Goal: Transaction & Acquisition: Purchase product/service

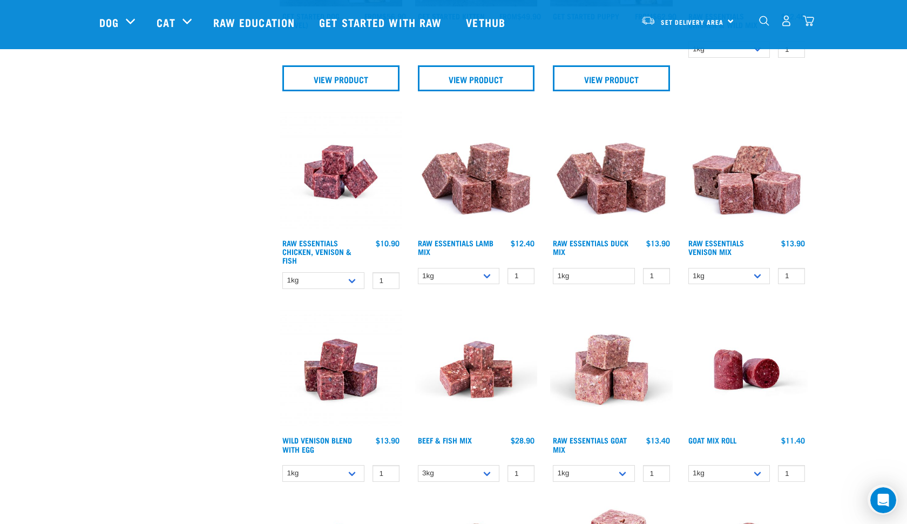
scroll to position [924, 0]
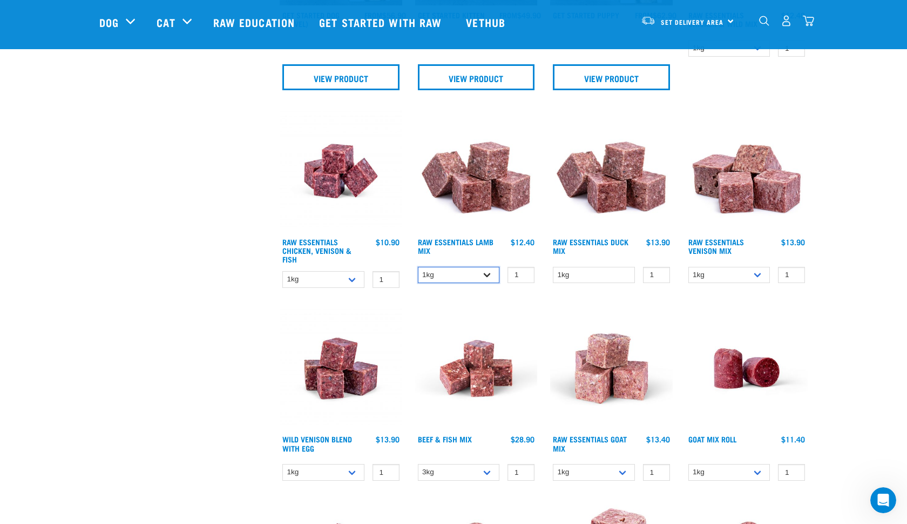
select select "24"
click at [467, 84] on link "View Product" at bounding box center [476, 77] width 117 height 26
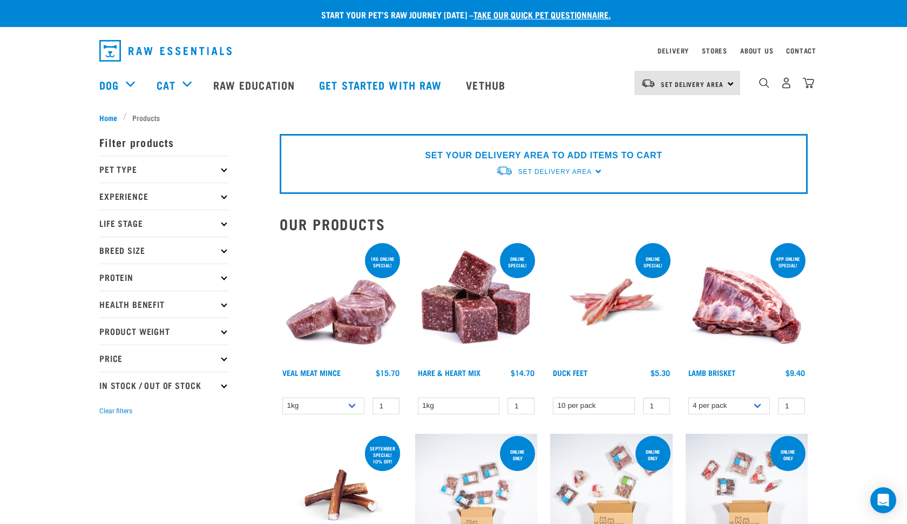
select select "24"
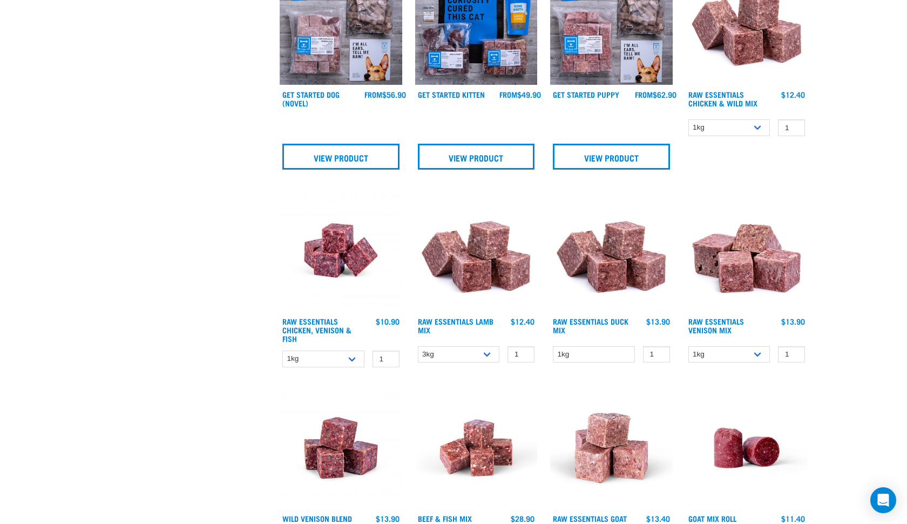
scroll to position [924, 0]
click at [450, 326] on h4 "Raw Essentials Lamb Mix" at bounding box center [459, 328] width 82 height 22
click at [450, 325] on link "Raw Essentials Lamb Mix" at bounding box center [456, 325] width 76 height 12
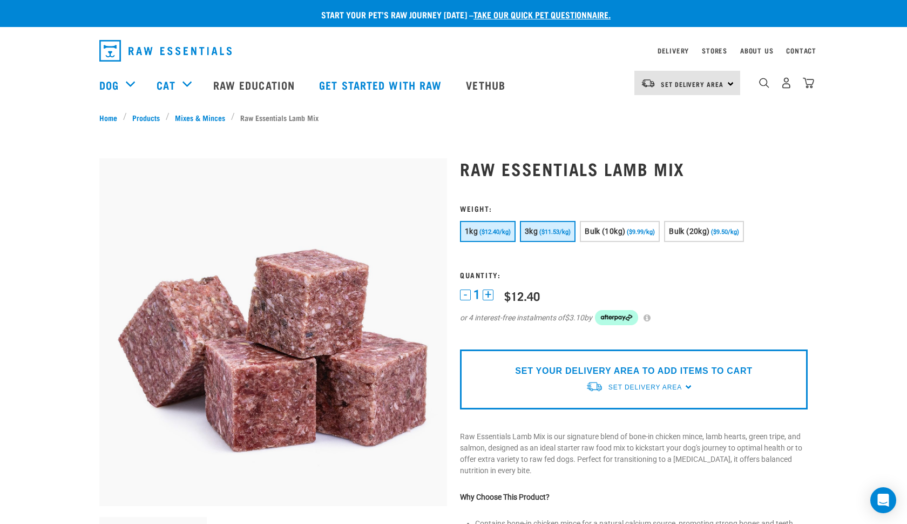
click at [564, 238] on button "3kg ($11.53/kg)" at bounding box center [548, 231] width 56 height 21
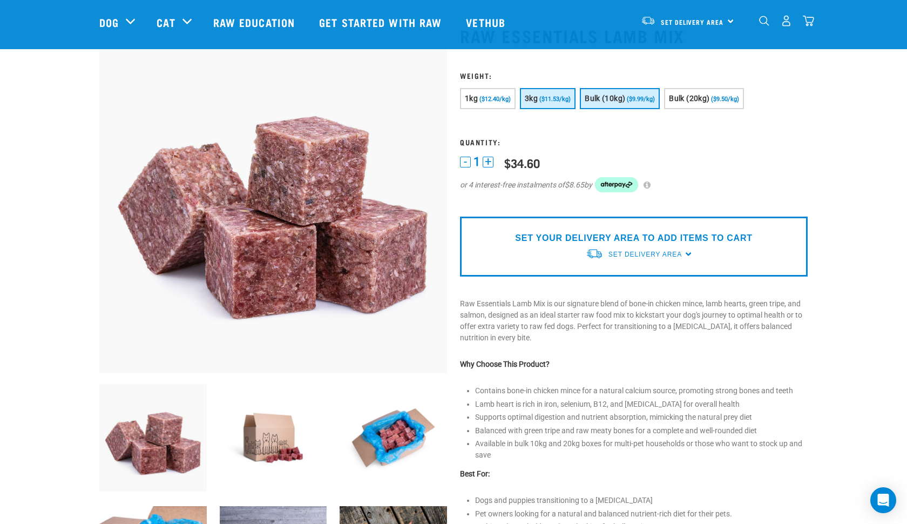
scroll to position [57, 0]
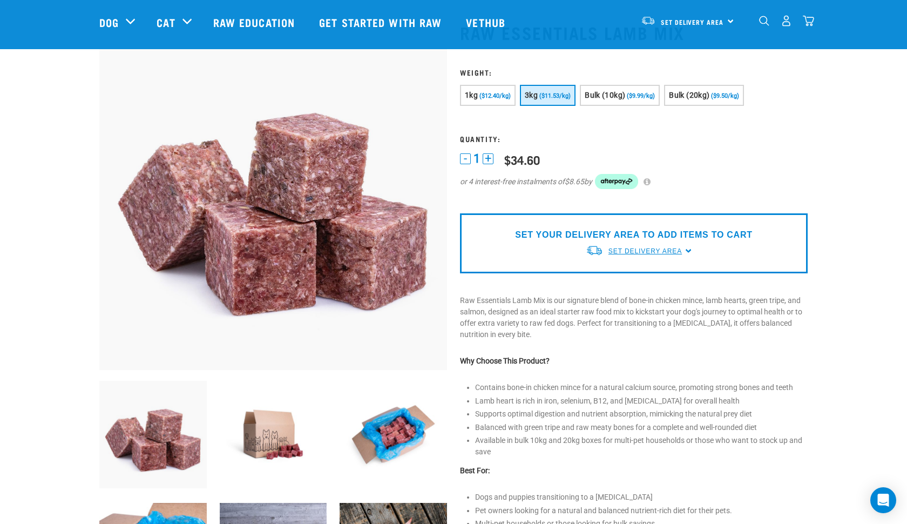
click at [632, 249] on span "Set Delivery Area" at bounding box center [645, 251] width 73 height 8
click at [617, 275] on link "[GEOGRAPHIC_DATA]" at bounding box center [639, 276] width 107 height 18
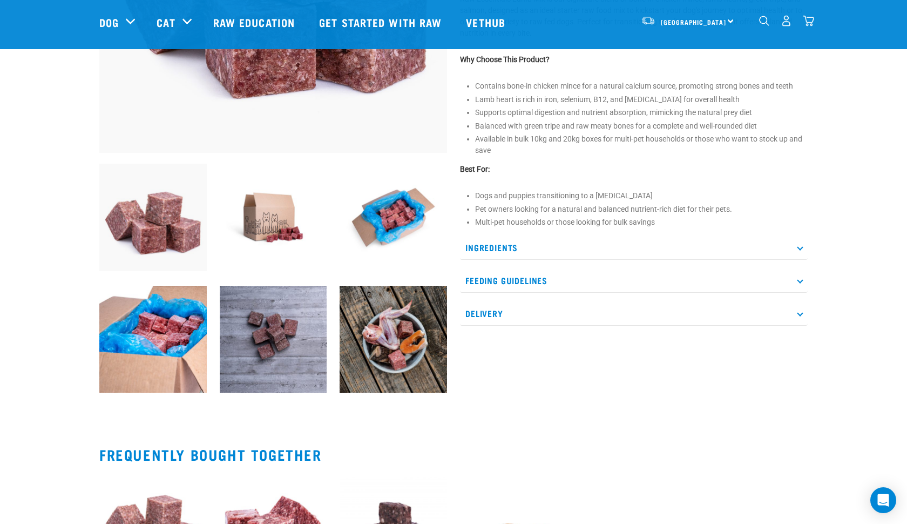
scroll to position [274, 0]
click at [800, 314] on icon at bounding box center [800, 313] width 6 height 6
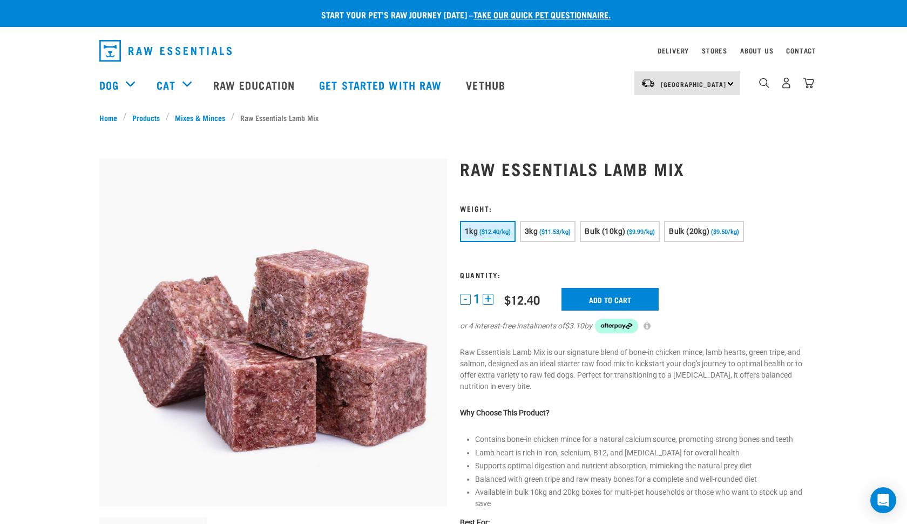
scroll to position [0, 0]
click at [560, 232] on span "($11.53/kg)" at bounding box center [554, 231] width 31 height 7
click at [586, 301] on input "Add to cart" at bounding box center [610, 299] width 97 height 23
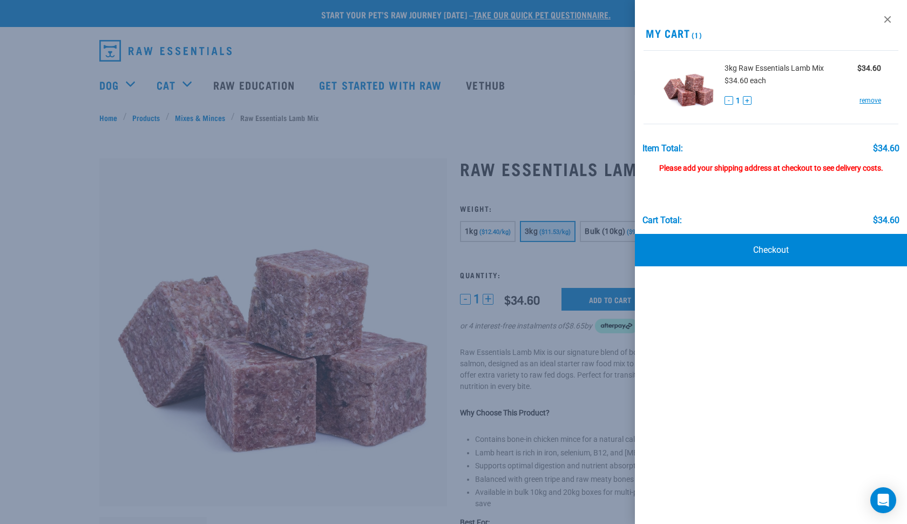
click at [345, 189] on div at bounding box center [453, 262] width 907 height 524
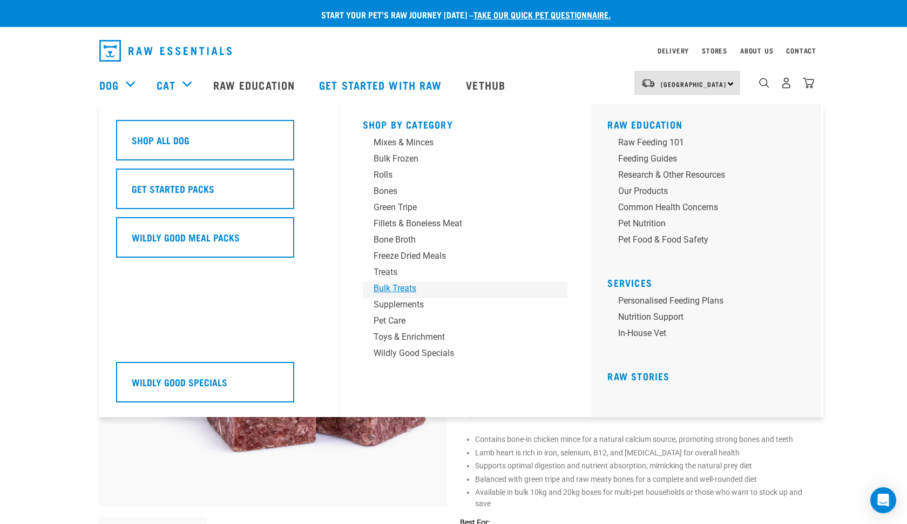
click at [392, 289] on div "Bulk Treats" at bounding box center [458, 288] width 168 height 13
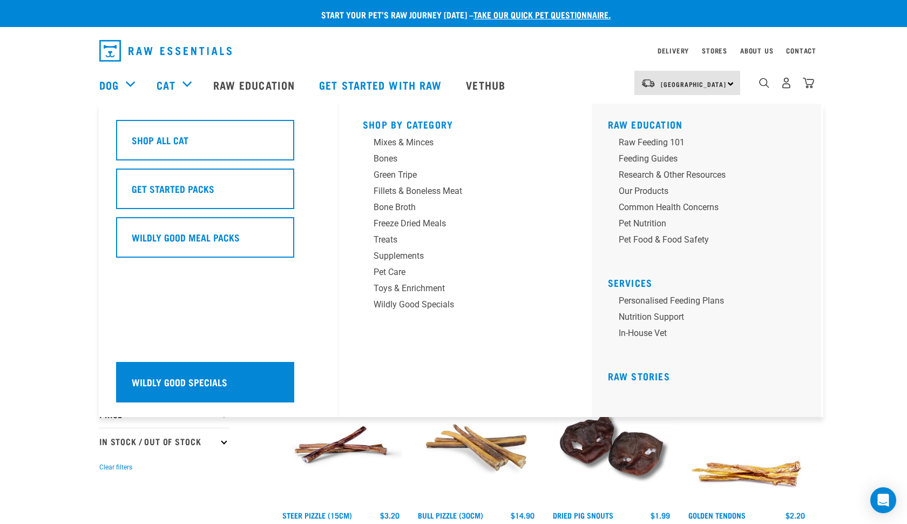
click at [174, 378] on h5 "Wildly Good Specials" at bounding box center [180, 382] width 96 height 14
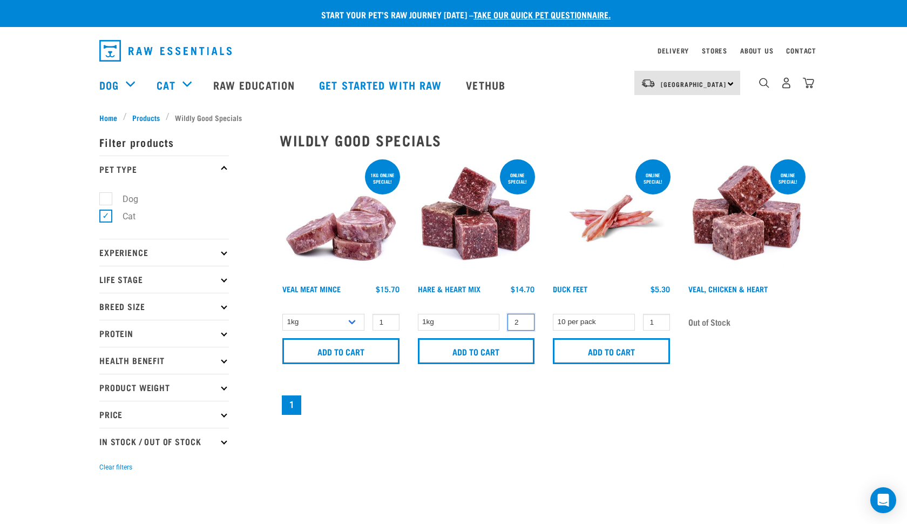
click at [525, 319] on input "2" at bounding box center [521, 322] width 27 height 17
type input "1"
click at [526, 325] on input "1" at bounding box center [521, 322] width 27 height 17
click at [485, 247] on img at bounding box center [476, 218] width 123 height 123
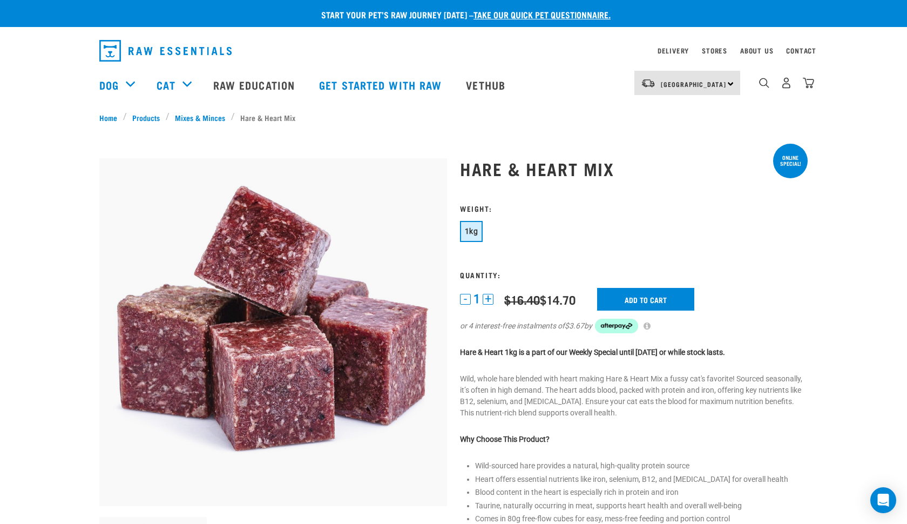
click at [491, 296] on button "+" at bounding box center [488, 299] width 11 height 11
click at [662, 298] on input "Add to cart" at bounding box center [645, 299] width 97 height 23
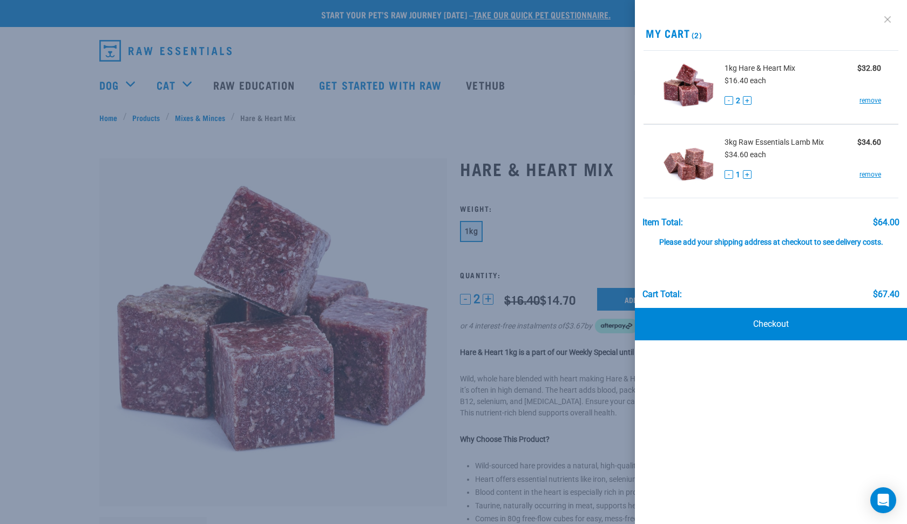
click at [893, 17] on link at bounding box center [887, 19] width 17 height 17
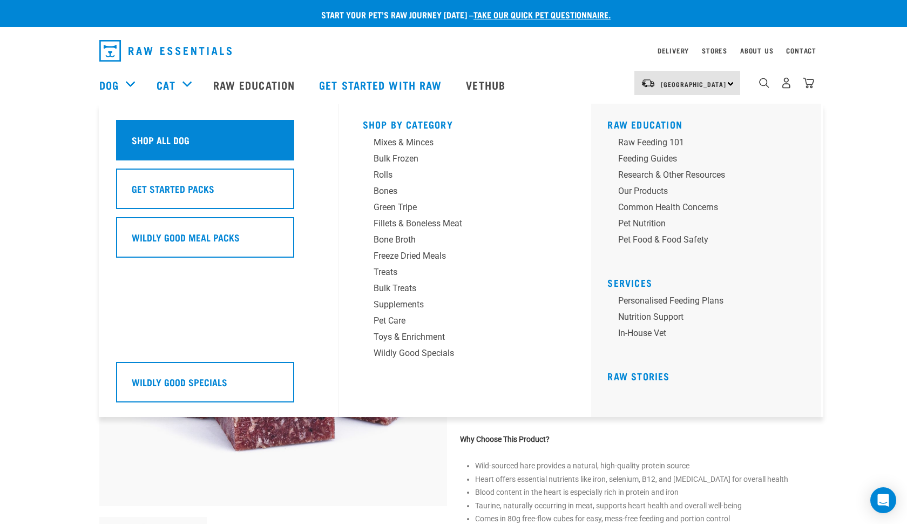
click at [158, 150] on div "Shop All Dog" at bounding box center [205, 140] width 178 height 40
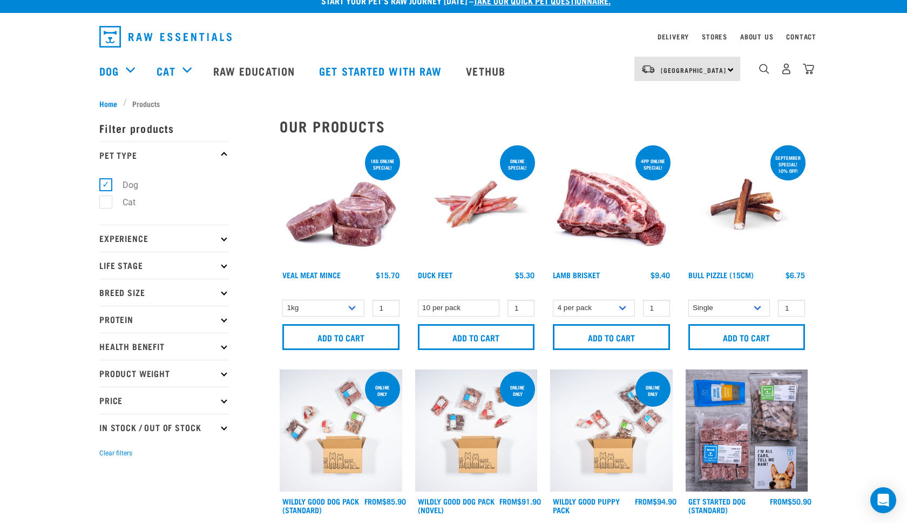
scroll to position [13, 0]
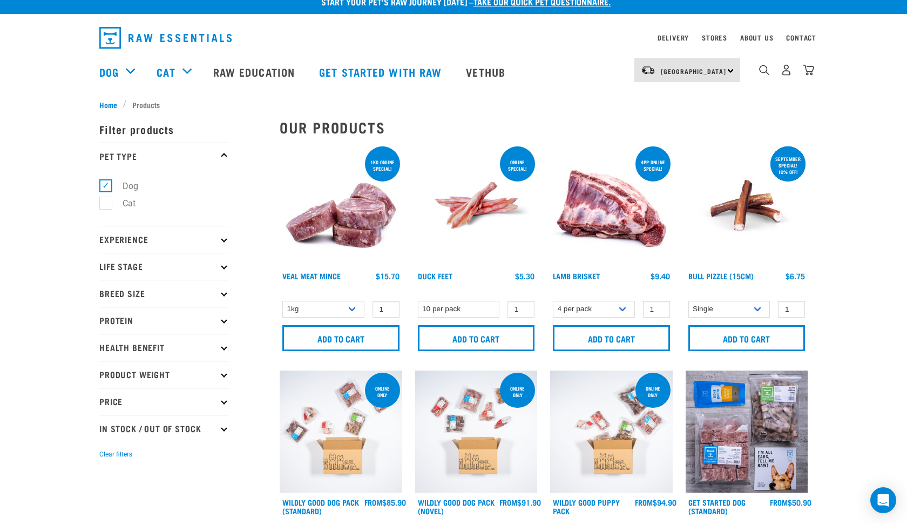
click at [600, 217] on img at bounding box center [611, 205] width 123 height 123
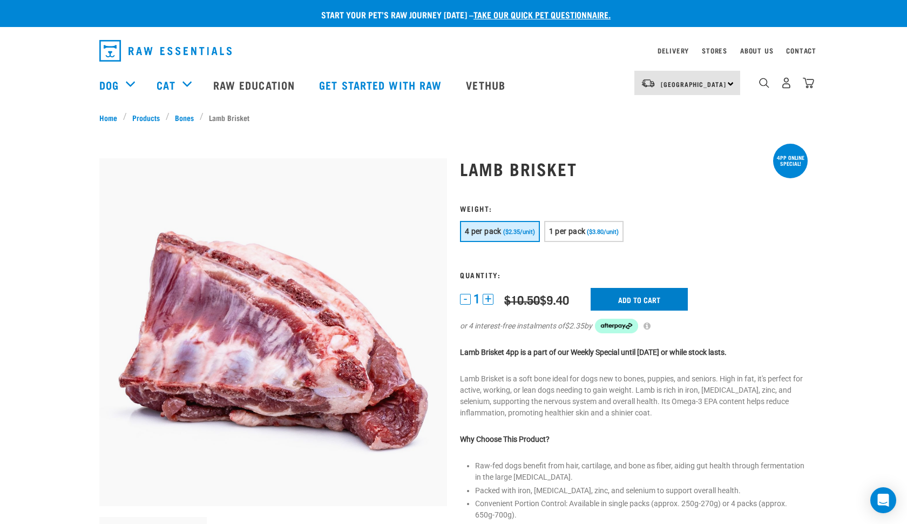
click at [662, 299] on input "Add to cart" at bounding box center [639, 299] width 97 height 23
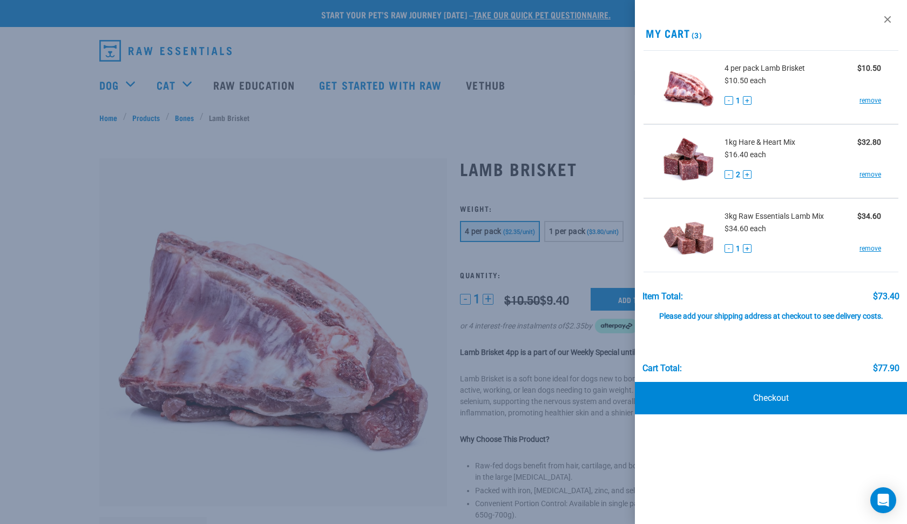
click at [278, 161] on div at bounding box center [453, 262] width 907 height 524
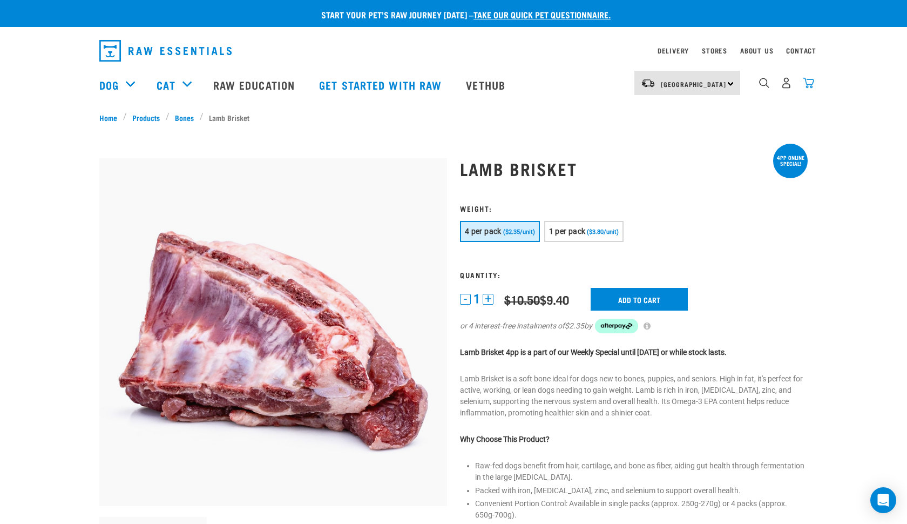
click at [809, 85] on img "dropdown navigation" at bounding box center [808, 82] width 11 height 11
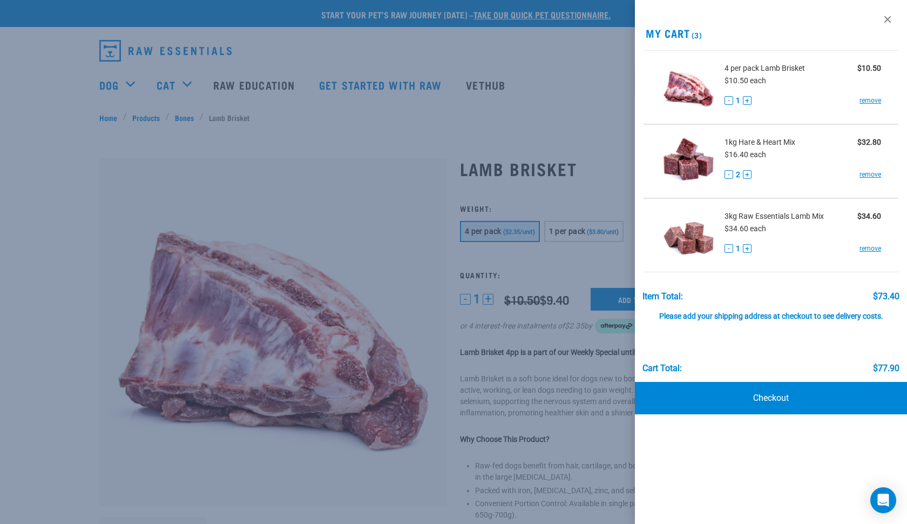
click at [591, 130] on div at bounding box center [453, 262] width 907 height 524
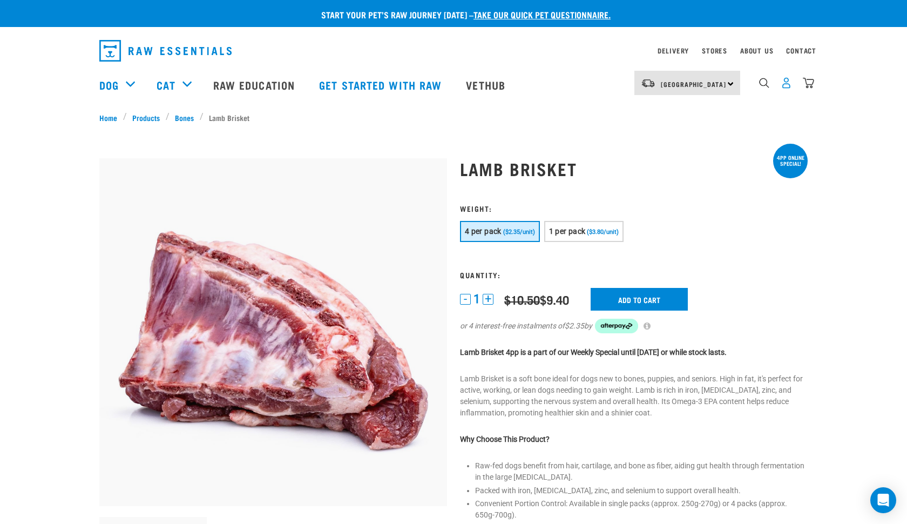
click at [785, 88] on img "dropdown navigation" at bounding box center [786, 82] width 11 height 11
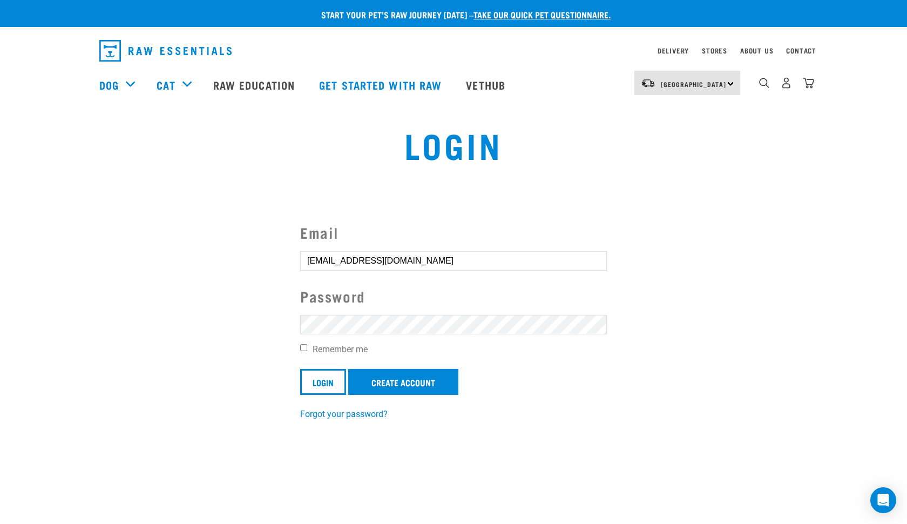
type input "2weto87@gmail.com"
click at [333, 376] on input "Login" at bounding box center [323, 382] width 46 height 26
click at [0, 316] on article "Invalid username or password." at bounding box center [0, 262] width 0 height 524
click at [25, 241] on button "delete" at bounding box center [19, 236] width 11 height 11
click at [336, 424] on link "Forgot your password?" at bounding box center [343, 427] width 87 height 10
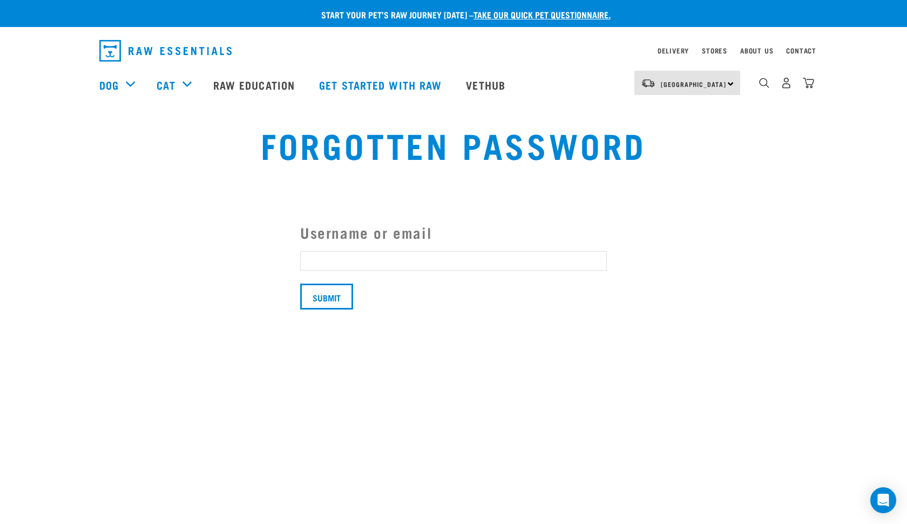
click at [323, 256] on input "Username or email" at bounding box center [453, 260] width 307 height 19
type input "2weto87@gmail.com"
click at [340, 298] on input "Submit" at bounding box center [326, 296] width 53 height 26
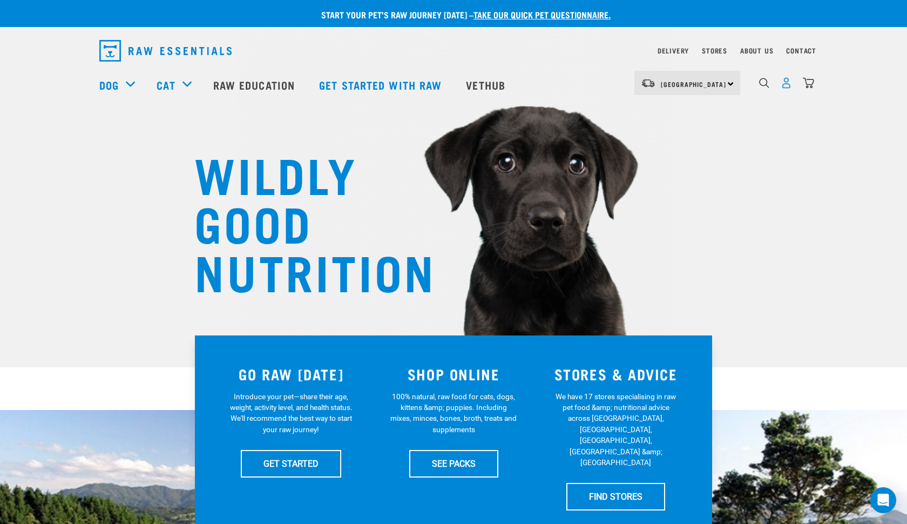
click at [786, 82] on img "dropdown navigation" at bounding box center [786, 82] width 11 height 11
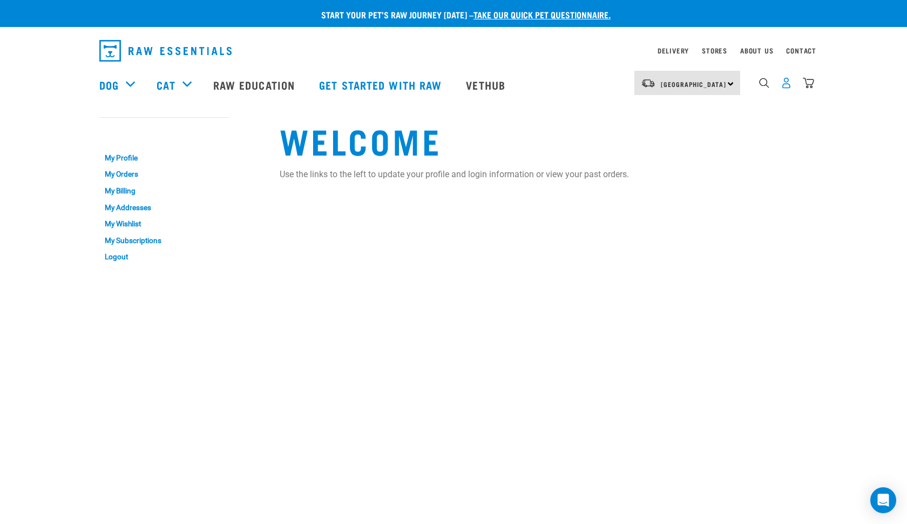
click at [790, 85] on img "dropdown navigation" at bounding box center [786, 82] width 11 height 11
click at [119, 158] on link "My Profile" at bounding box center [164, 158] width 130 height 17
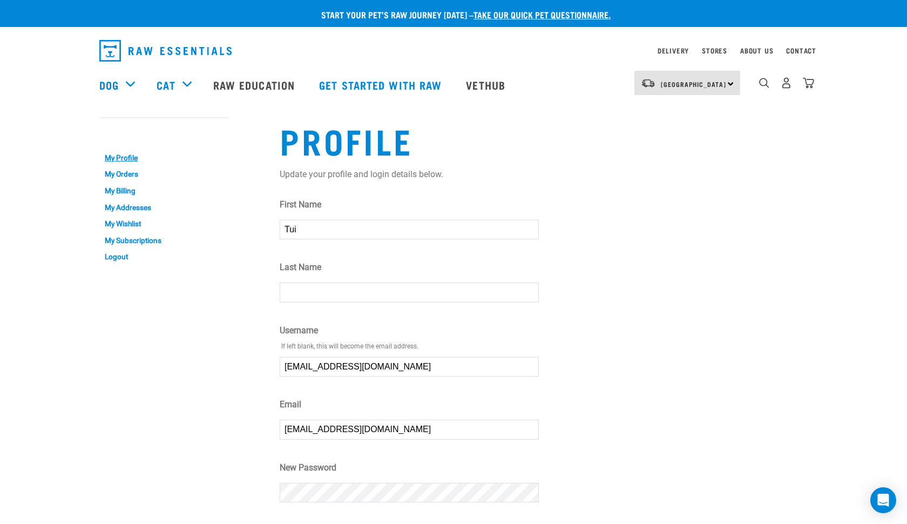
type input "Tui"
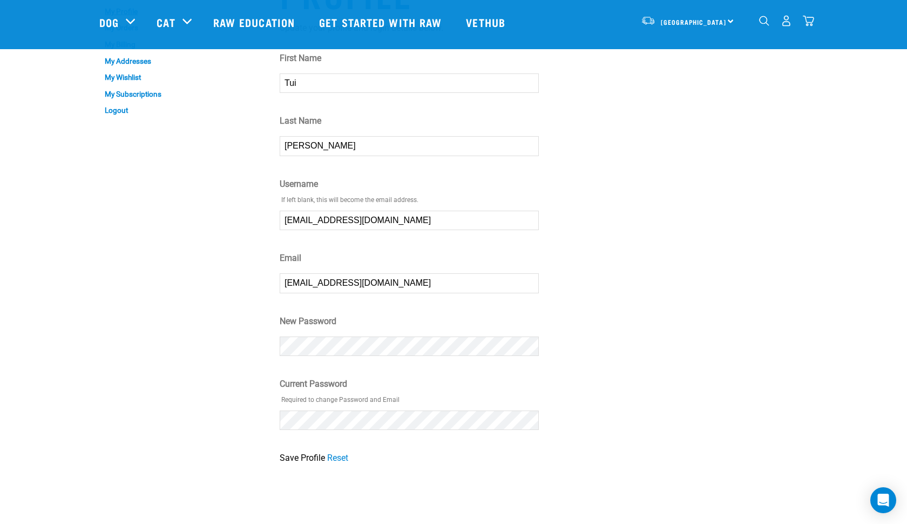
scroll to position [58, 0]
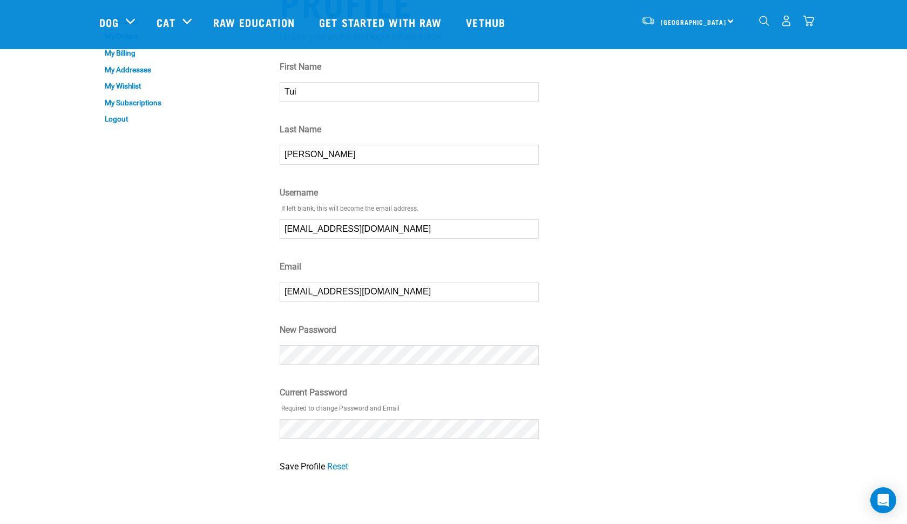
type input "Harriman"
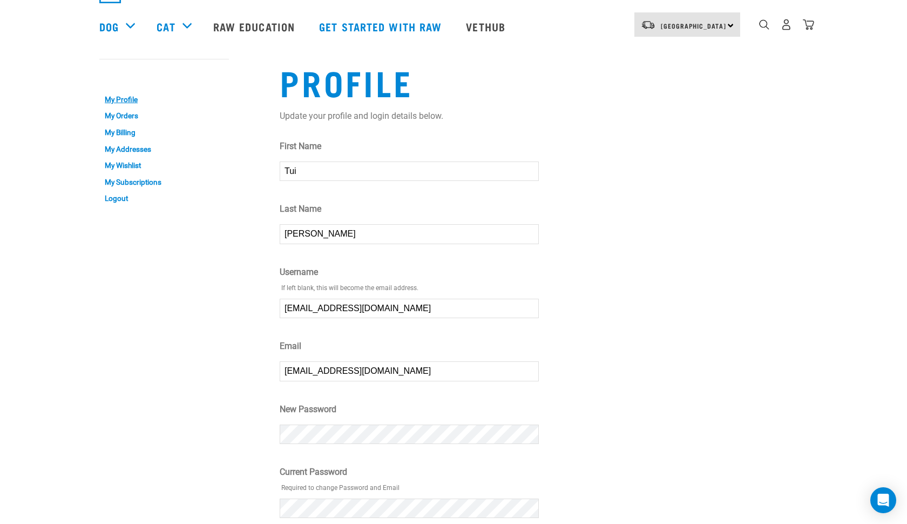
scroll to position [0, 0]
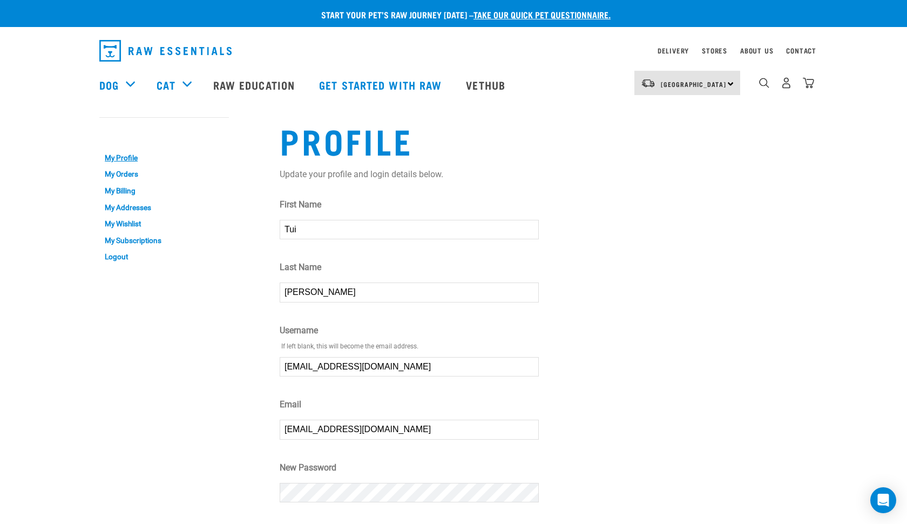
click at [303, 355] on form "First Name Tui Last Name Harriman Username ⚠ If left blank, this will become th…" at bounding box center [409, 404] width 259 height 413
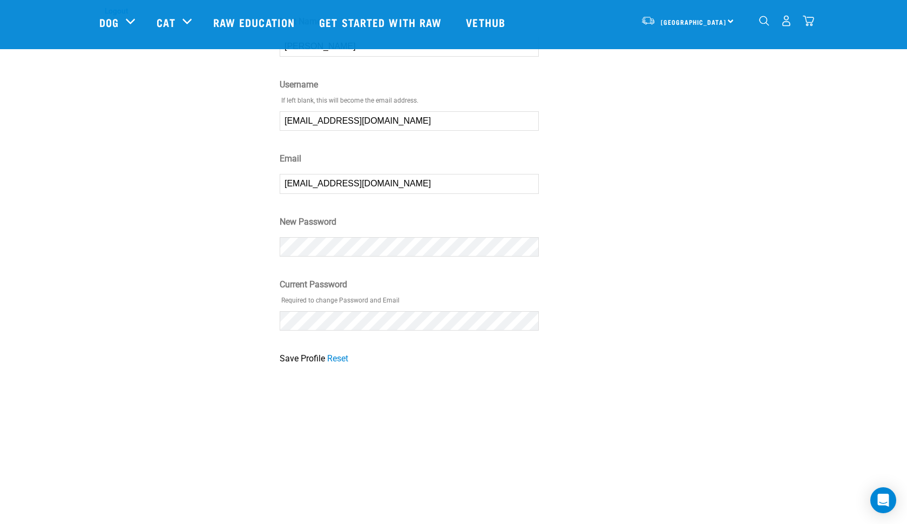
scroll to position [173, 0]
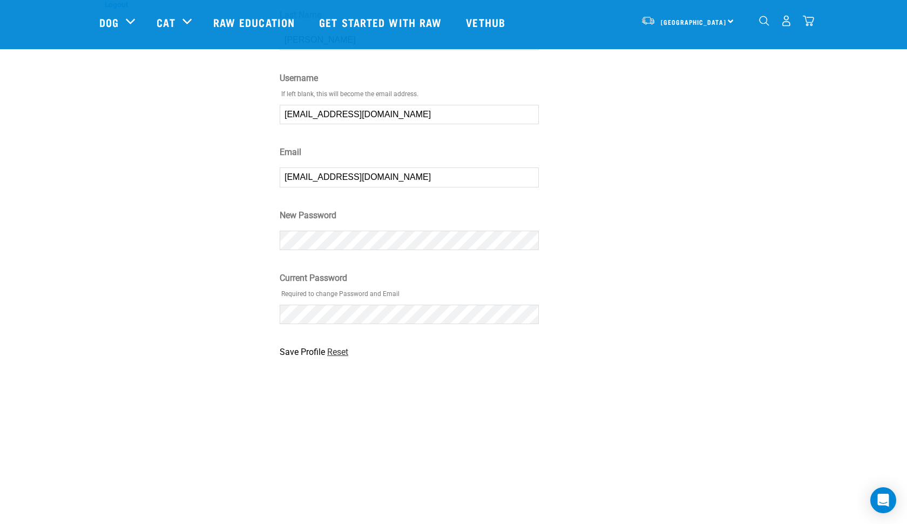
click at [337, 354] on link "Reset" at bounding box center [337, 352] width 21 height 10
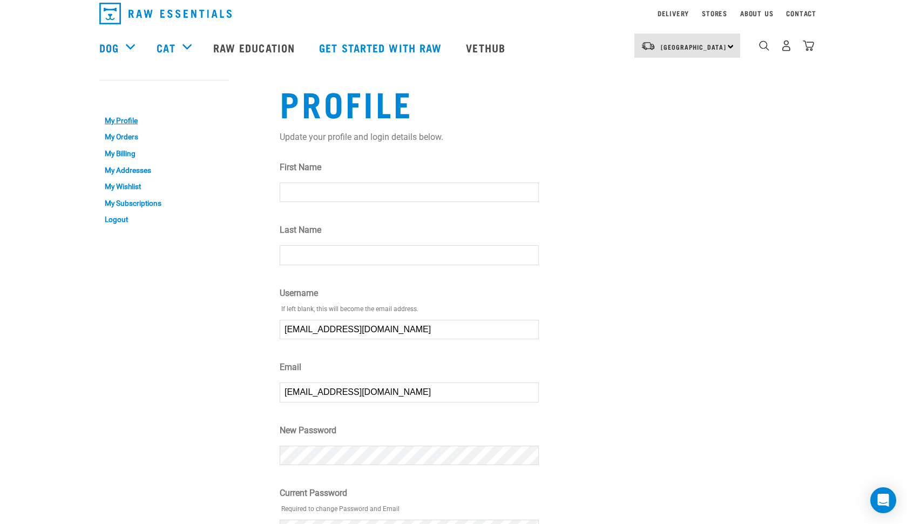
scroll to position [39, 0]
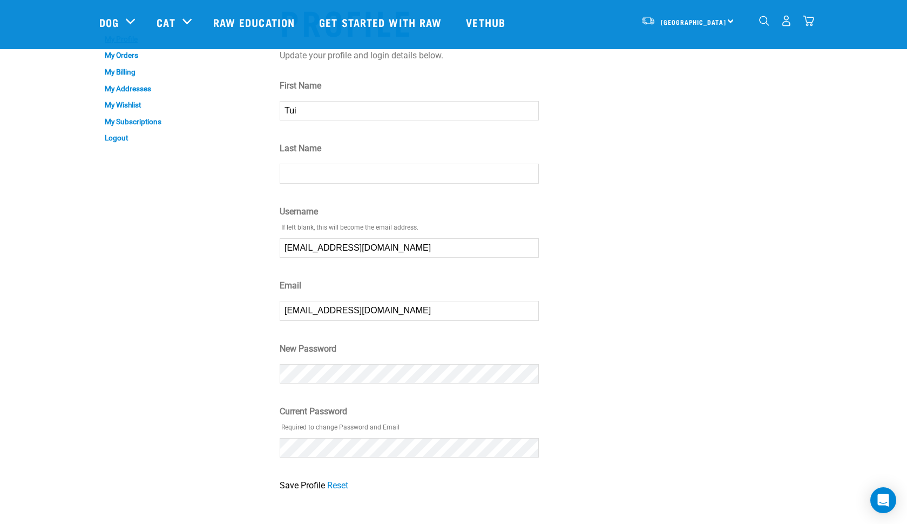
type input "Tui"
type input "Harriman"
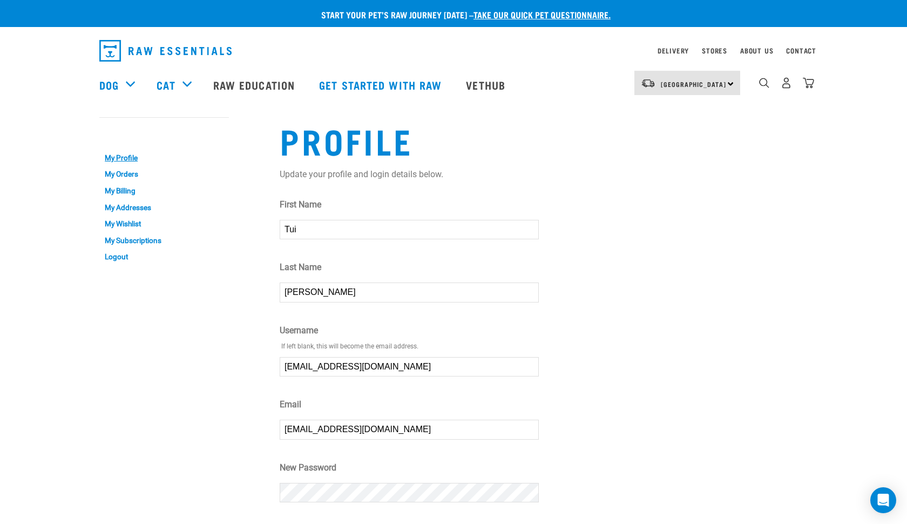
scroll to position [0, 0]
click at [815, 84] on div "North Island North Island South Island Dog Shop All Dog Get Started Packs 4" at bounding box center [454, 84] width 726 height 43
click at [812, 83] on img "dropdown navigation" at bounding box center [808, 82] width 11 height 11
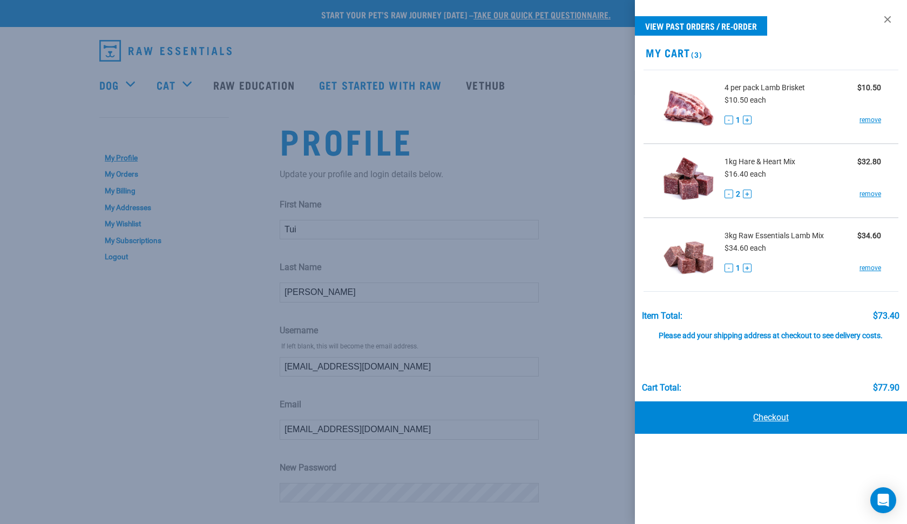
click at [763, 425] on link "Checkout" at bounding box center [771, 417] width 272 height 32
click at [765, 426] on link "Checkout" at bounding box center [771, 417] width 272 height 32
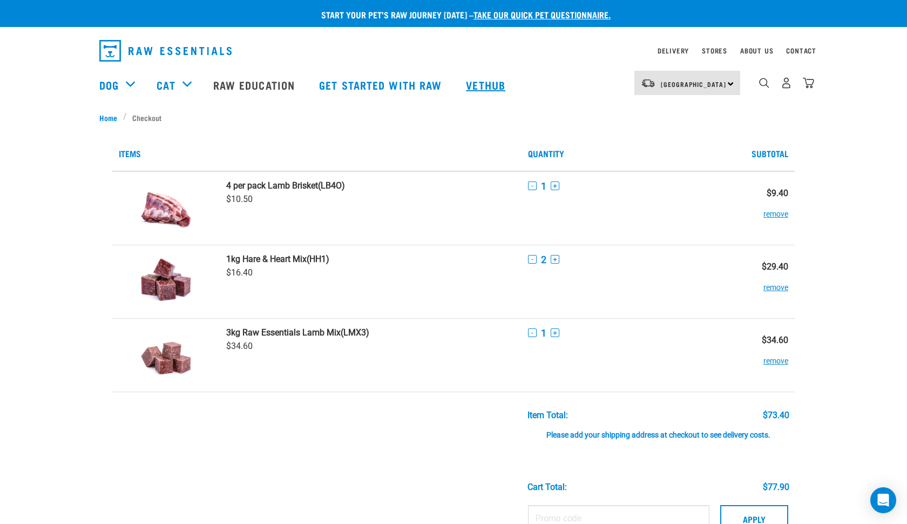
click at [519, 82] on link "Vethub" at bounding box center [487, 84] width 64 height 43
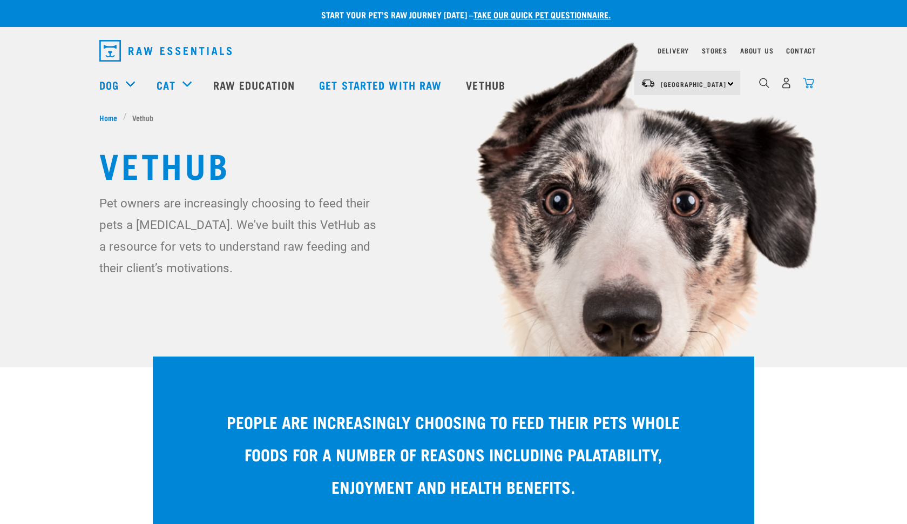
click at [812, 83] on img "dropdown navigation" at bounding box center [808, 82] width 11 height 11
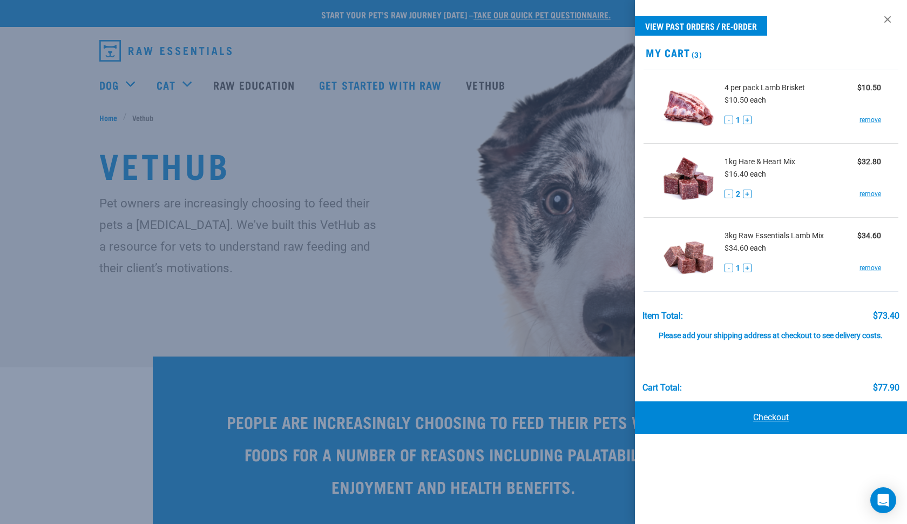
click at [772, 424] on link "Checkout" at bounding box center [771, 417] width 272 height 32
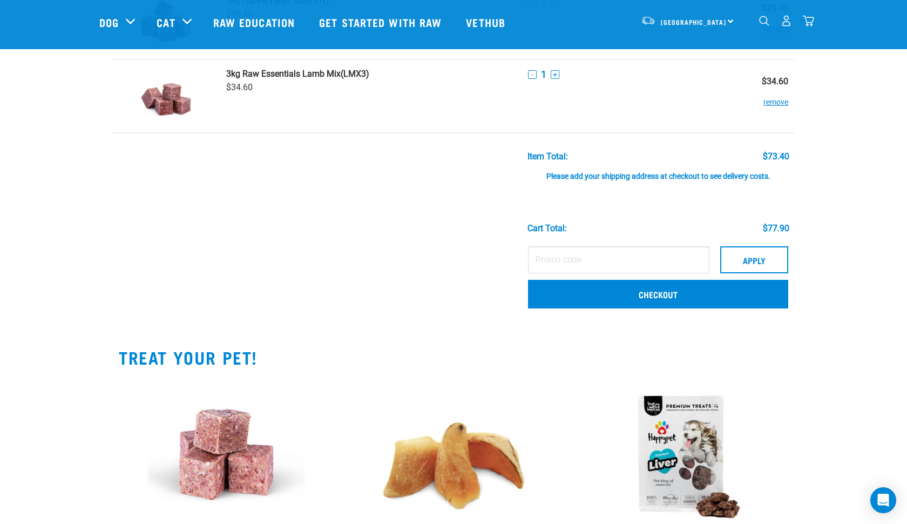
scroll to position [178, 0]
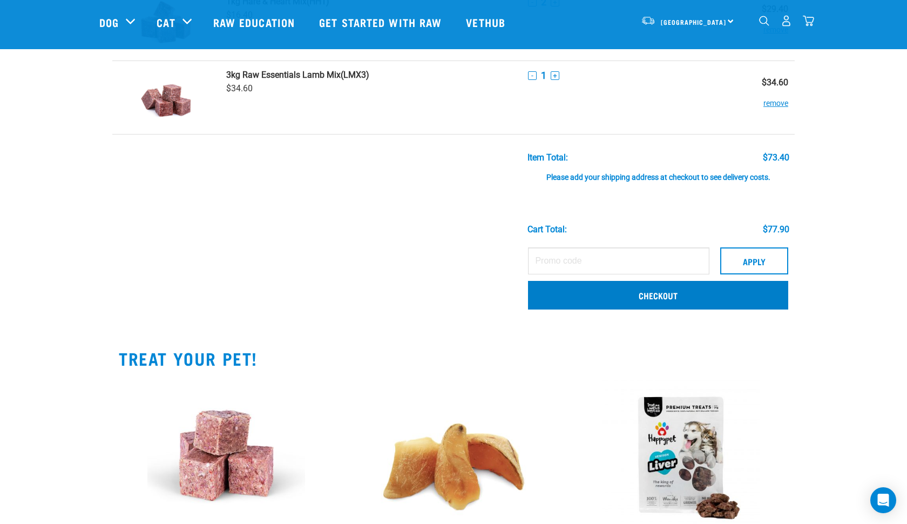
click at [661, 304] on link "Checkout" at bounding box center [658, 295] width 260 height 28
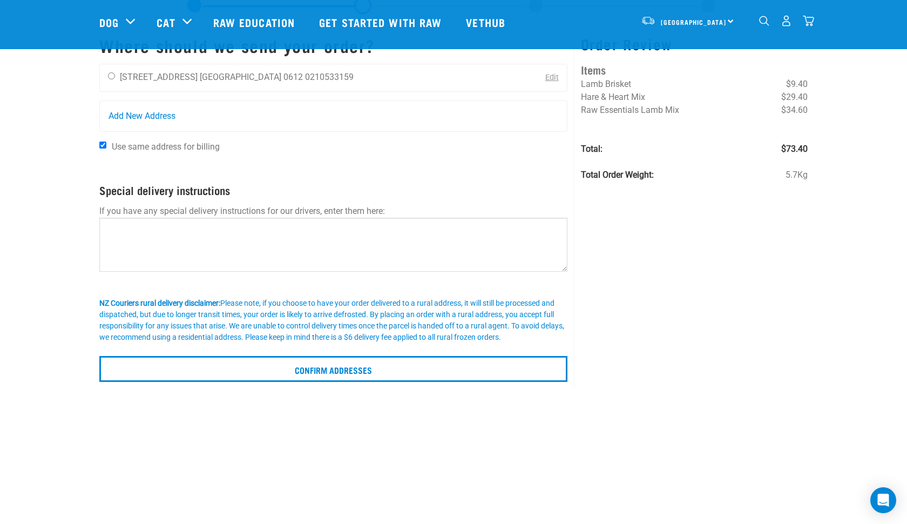
scroll to position [31, 0]
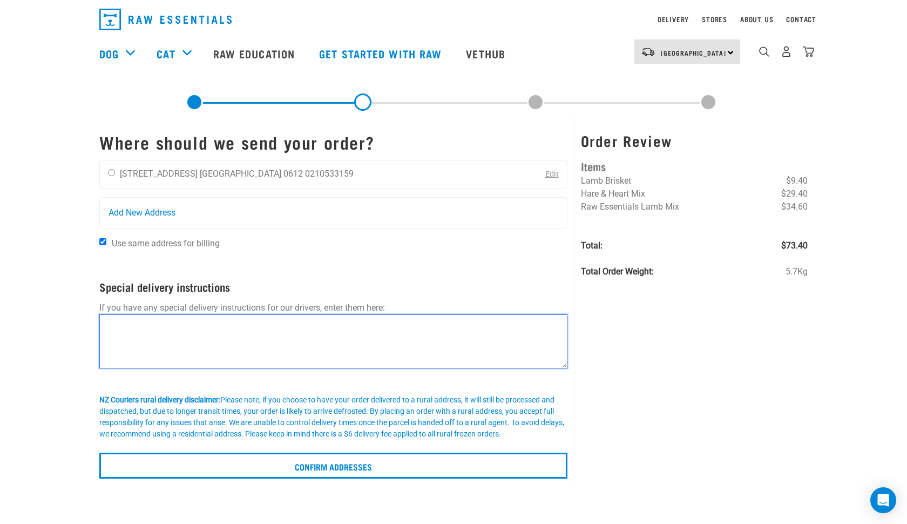
click at [140, 336] on textarea at bounding box center [333, 341] width 468 height 54
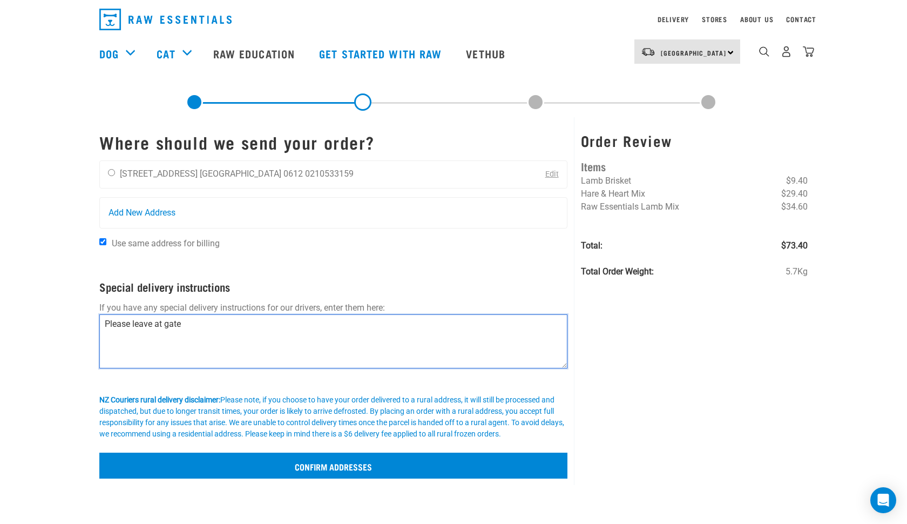
type textarea "Please leave at gate"
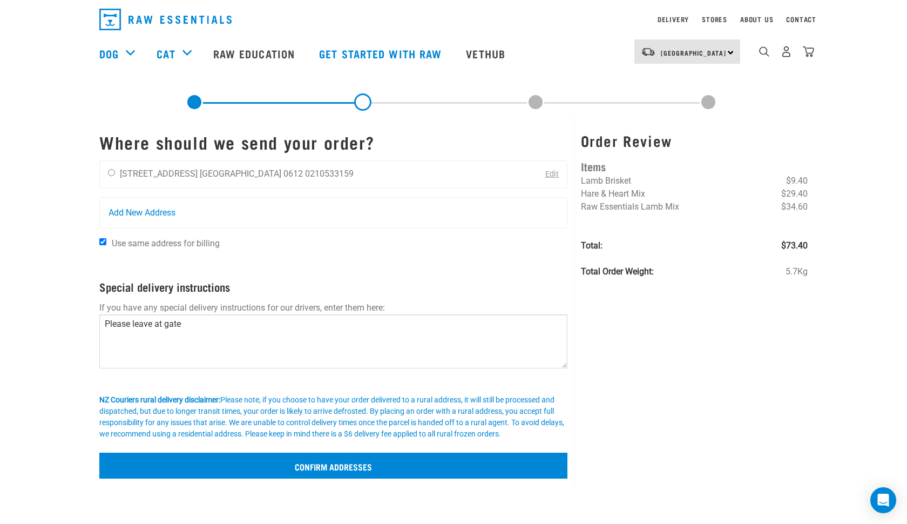
click at [319, 473] on input "Confirm addresses" at bounding box center [333, 465] width 468 height 26
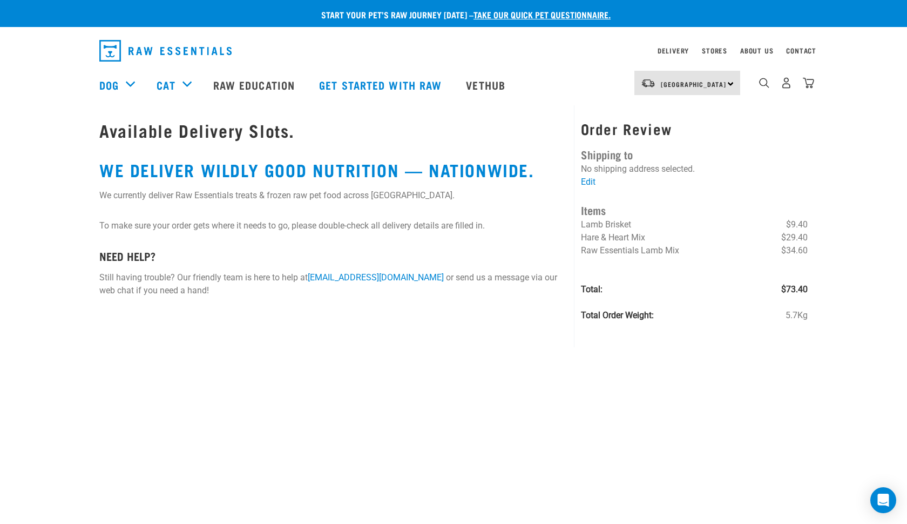
click at [734, 82] on div "[GEOGRAPHIC_DATA] [GEOGRAPHIC_DATA]" at bounding box center [687, 83] width 106 height 24
click at [693, 112] on link "[GEOGRAPHIC_DATA]" at bounding box center [686, 114] width 104 height 24
click at [589, 181] on link "Edit" at bounding box center [588, 182] width 15 height 10
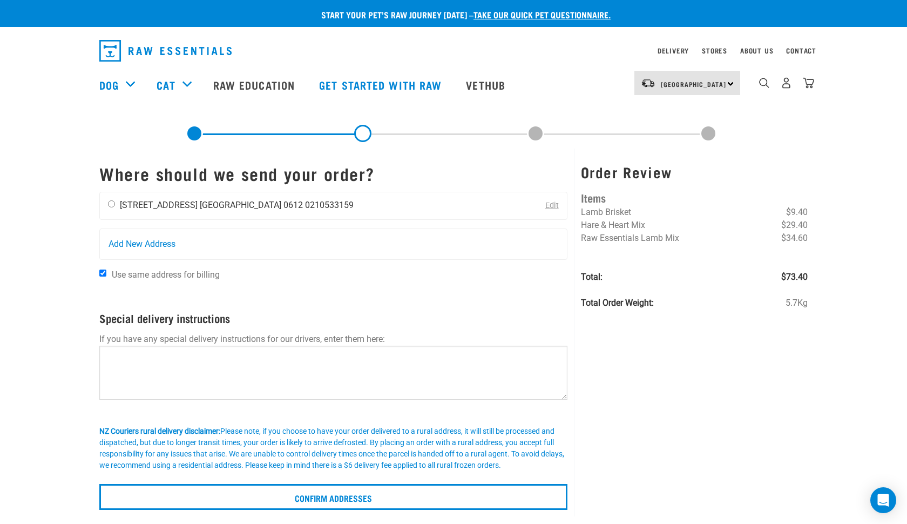
click at [111, 205] on input "radio" at bounding box center [111, 203] width 7 height 7
radio input "true"
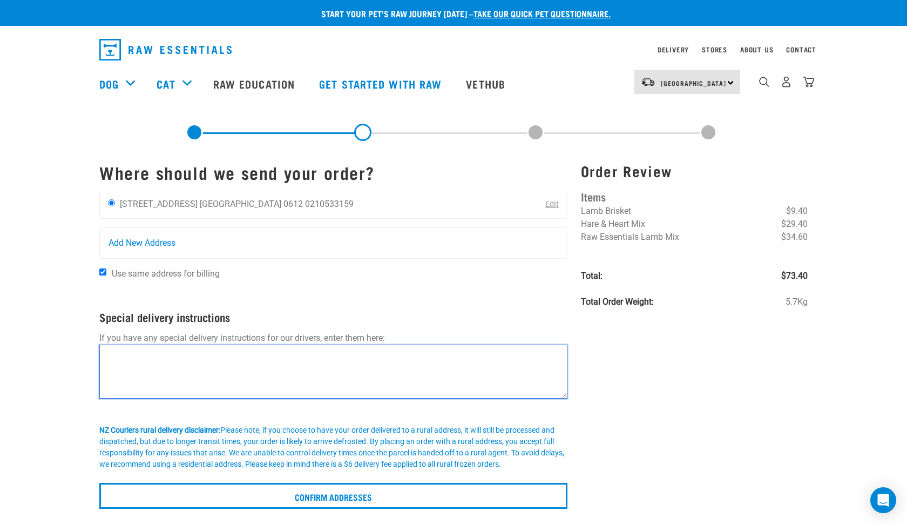
click at [151, 368] on textarea at bounding box center [333, 371] width 468 height 54
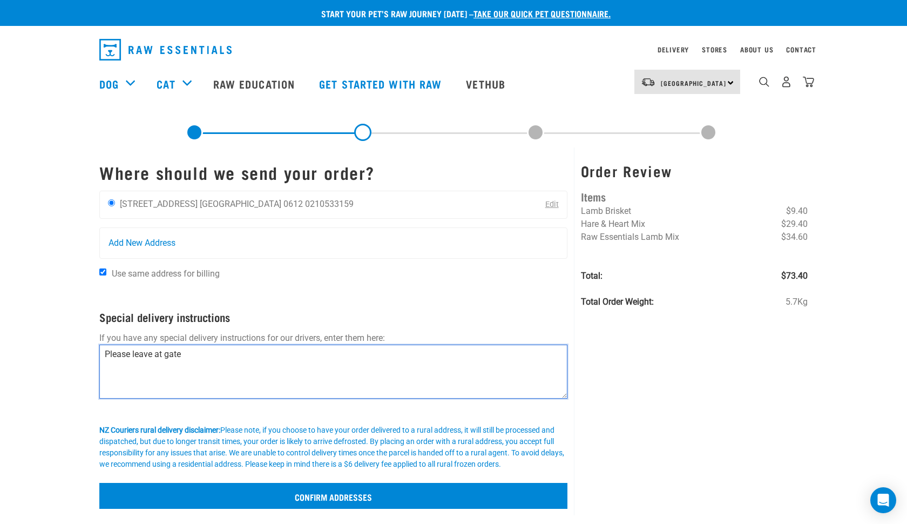
type textarea "Please leave at gate"
click at [294, 503] on input "Confirm addresses" at bounding box center [333, 496] width 468 height 26
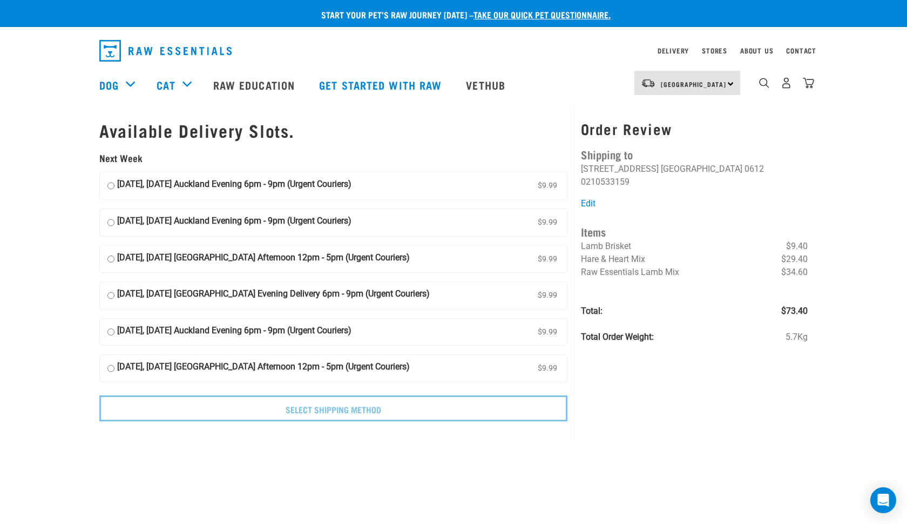
click at [111, 180] on input "08 September, Monday Auckland Evening 6pm - 9pm (Urgent Couriers) $9.99" at bounding box center [110, 186] width 7 height 16
radio input "true"
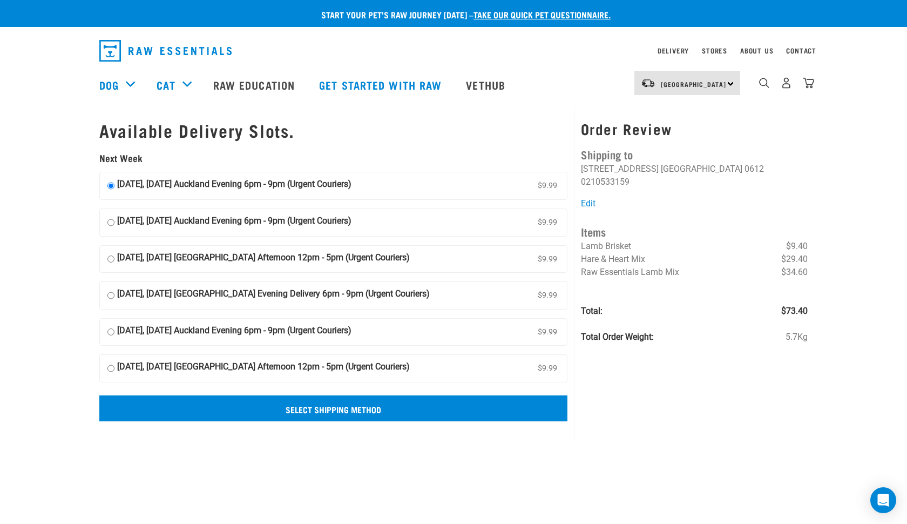
click at [297, 402] on input "Select Shipping Method" at bounding box center [333, 408] width 468 height 26
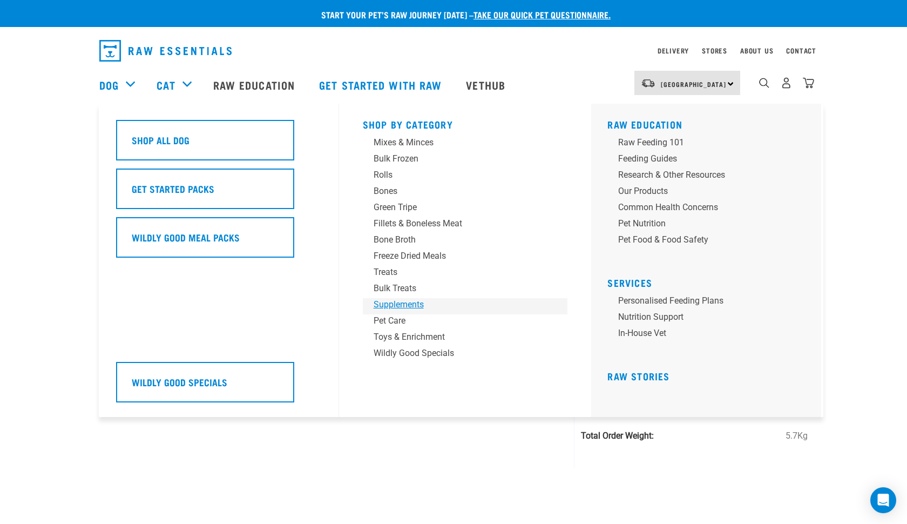
click at [417, 307] on div "Supplements" at bounding box center [458, 304] width 168 height 13
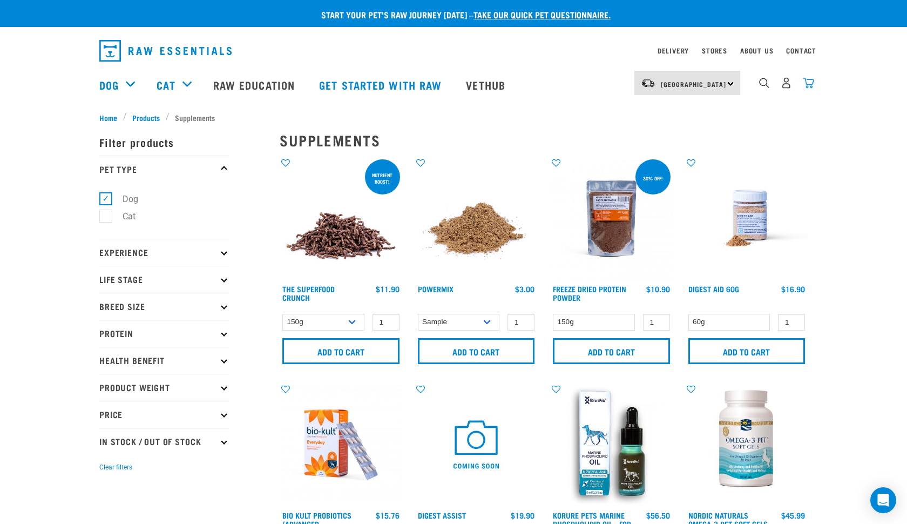
click at [810, 80] on img "dropdown navigation" at bounding box center [808, 82] width 11 height 11
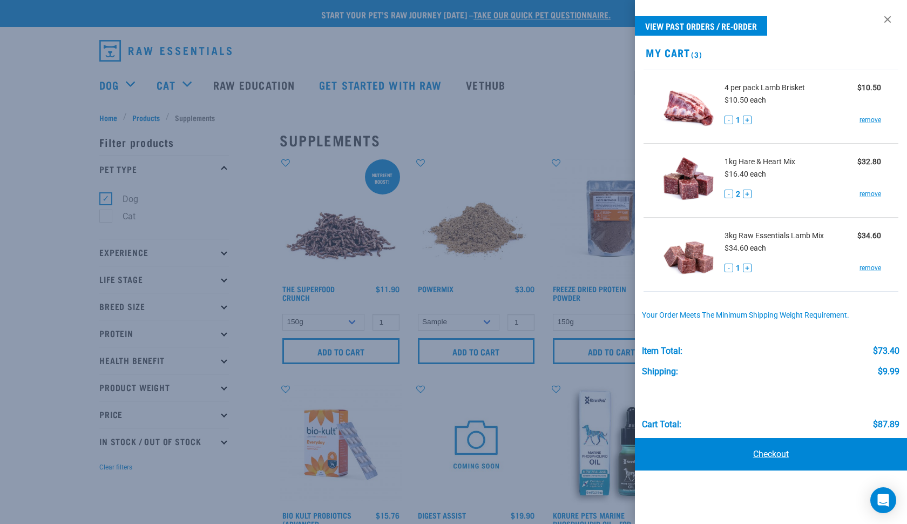
click at [778, 458] on link "Checkout" at bounding box center [771, 454] width 272 height 32
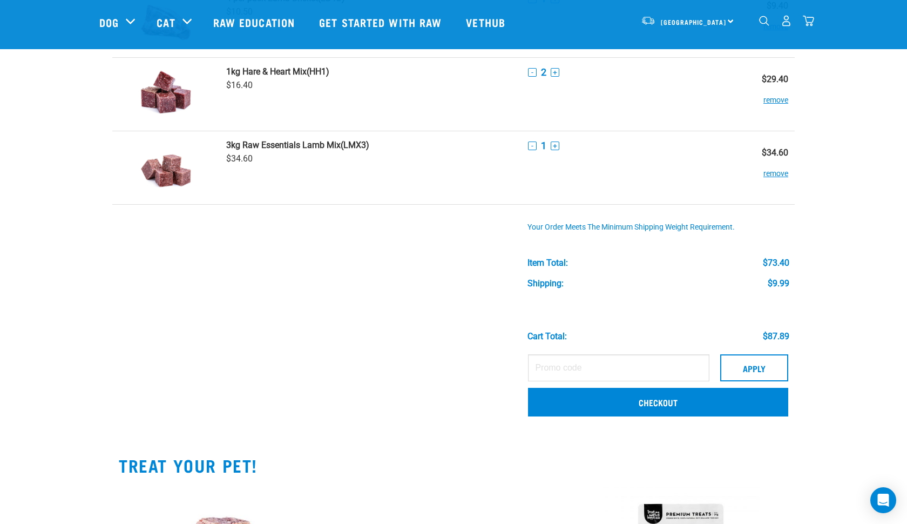
scroll to position [113, 0]
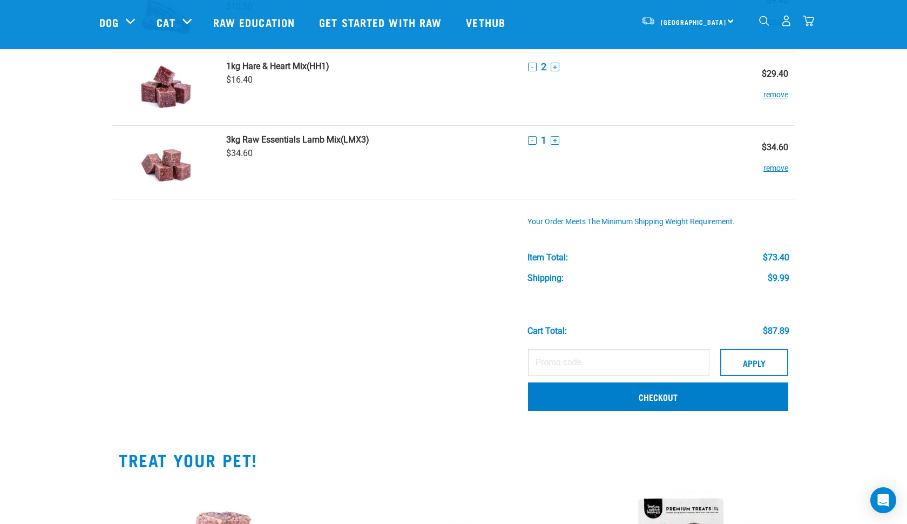
click at [614, 395] on link "Checkout" at bounding box center [658, 396] width 260 height 28
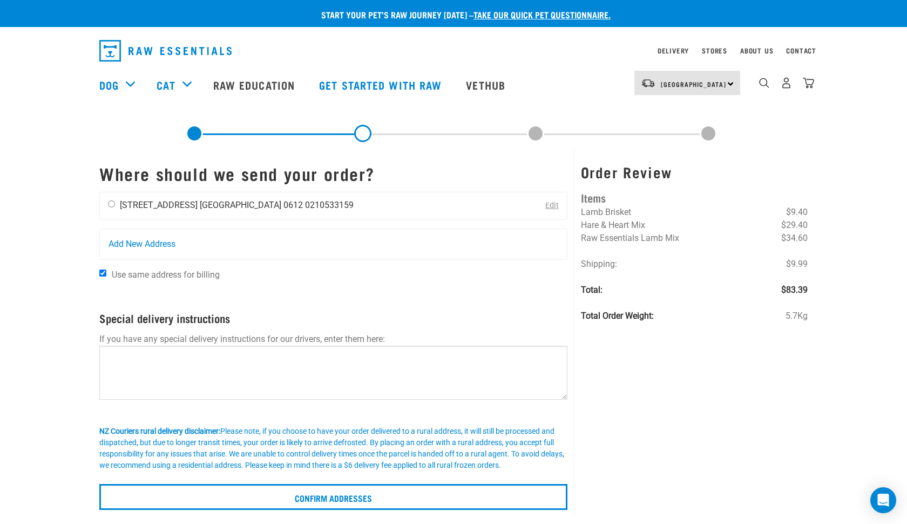
click at [112, 204] on input "radio" at bounding box center [111, 203] width 7 height 7
radio input "true"
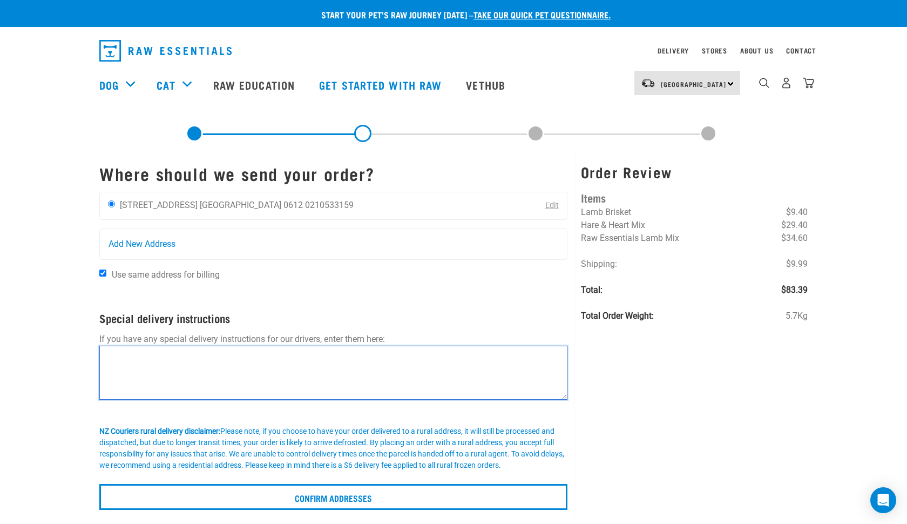
click at [145, 364] on textarea at bounding box center [333, 373] width 468 height 54
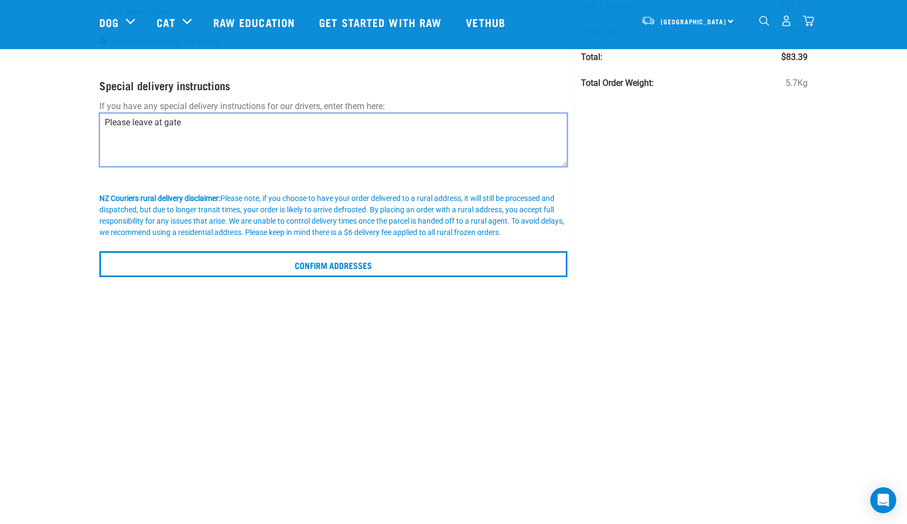
scroll to position [173, 0]
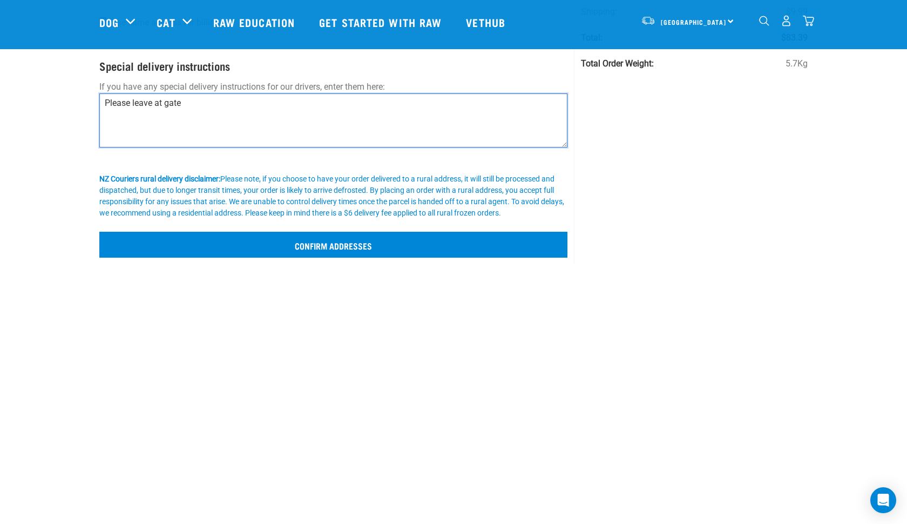
type textarea "Please leave at gate"
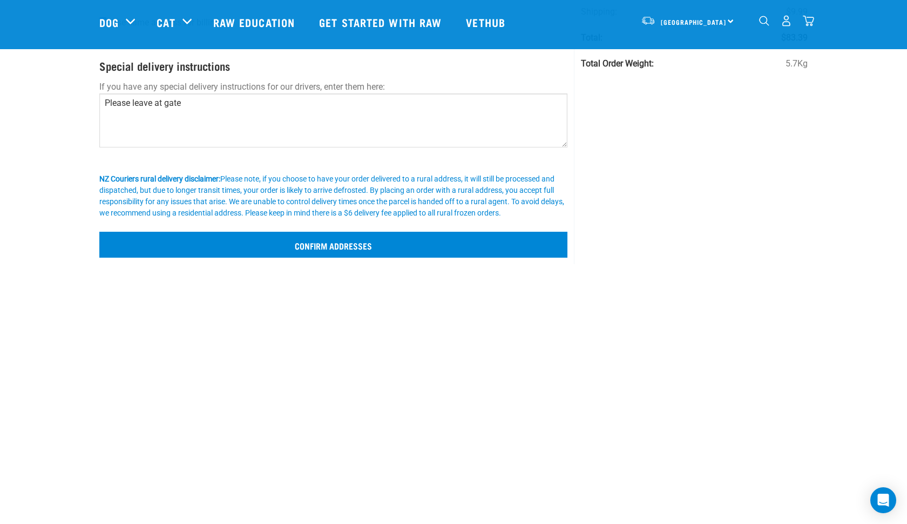
click at [267, 256] on input "Confirm addresses" at bounding box center [333, 245] width 468 height 26
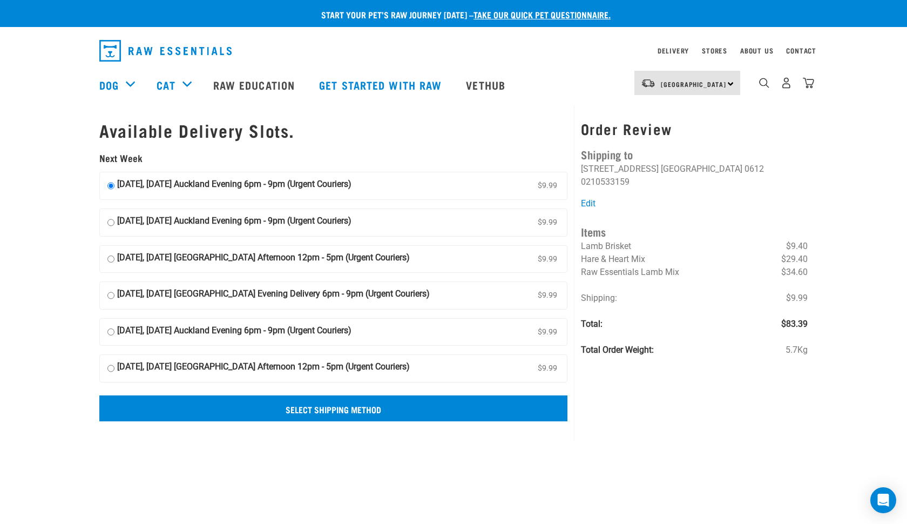
click at [279, 407] on input "Select Shipping Method" at bounding box center [333, 408] width 468 height 26
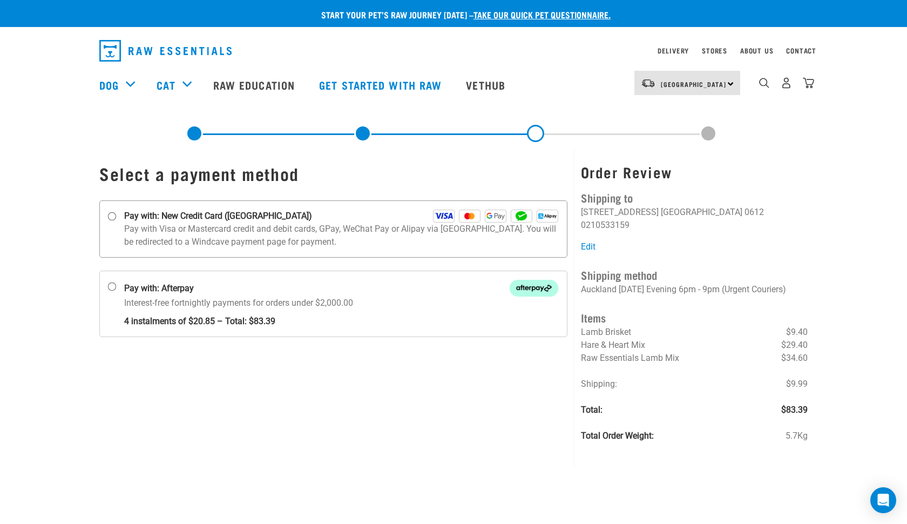
click at [111, 215] on input "Pay with: New Credit Card ([GEOGRAPHIC_DATA])" at bounding box center [112, 216] width 9 height 9
radio input "true"
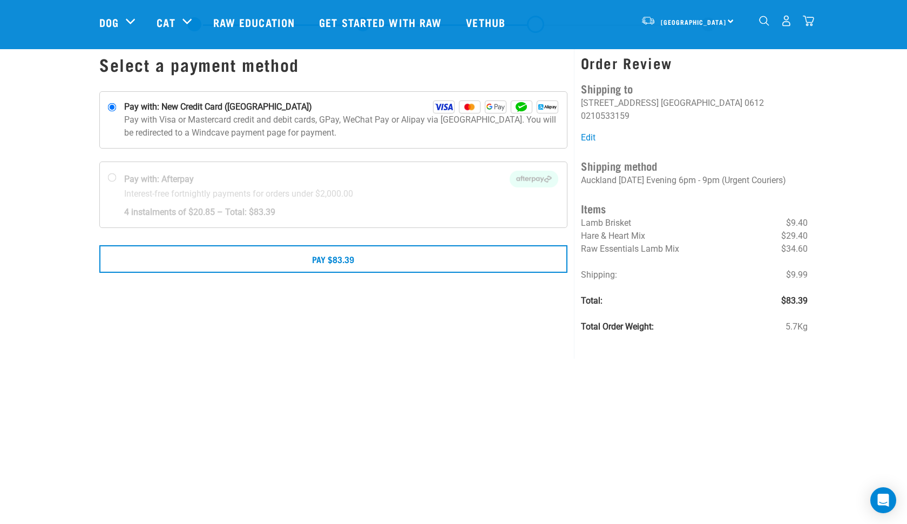
scroll to position [49, 0]
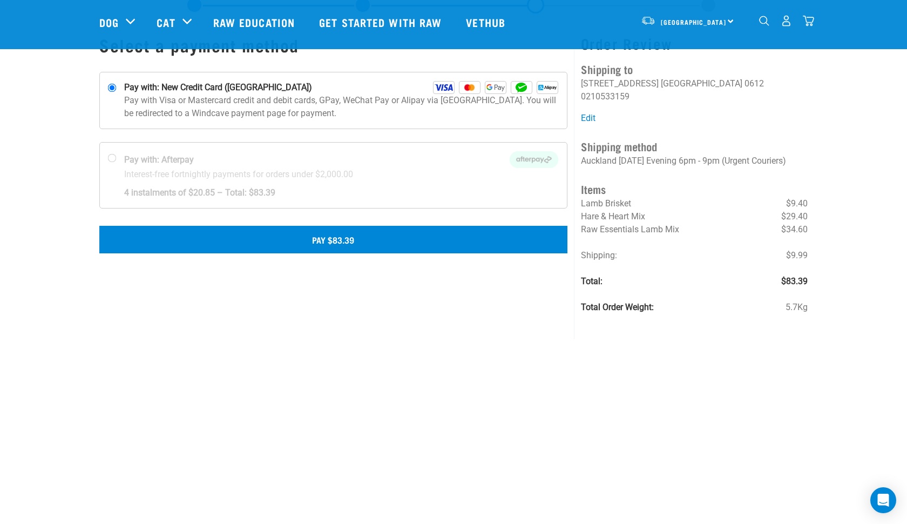
click at [396, 241] on button "Pay $83.39" at bounding box center [333, 239] width 468 height 27
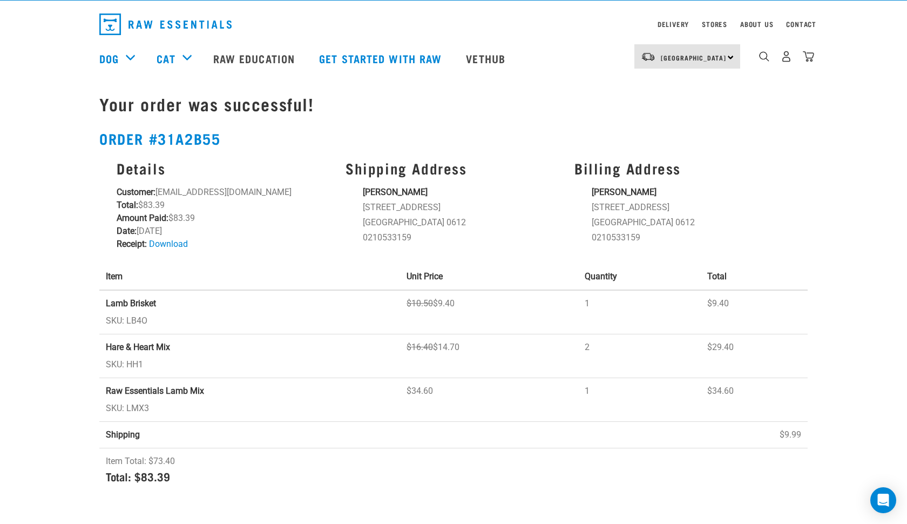
scroll to position [22, 0]
